Goal: Check status: Check status

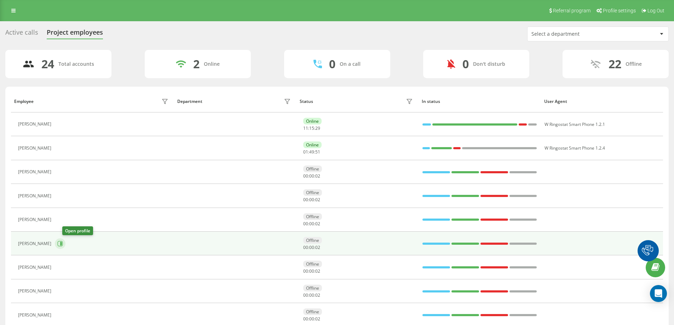
click at [63, 243] on icon at bounding box center [60, 244] width 6 height 6
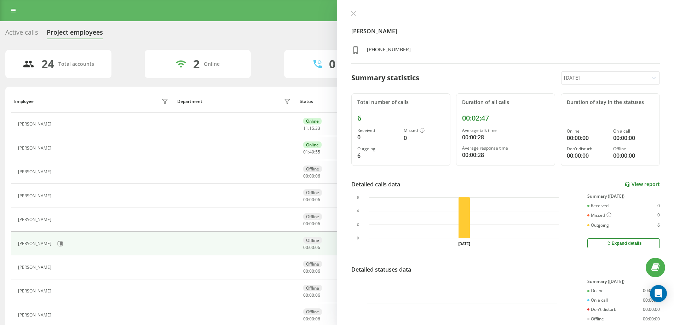
click at [634, 186] on link "View report" at bounding box center [641, 184] width 35 height 6
